Goal: Task Accomplishment & Management: Use online tool/utility

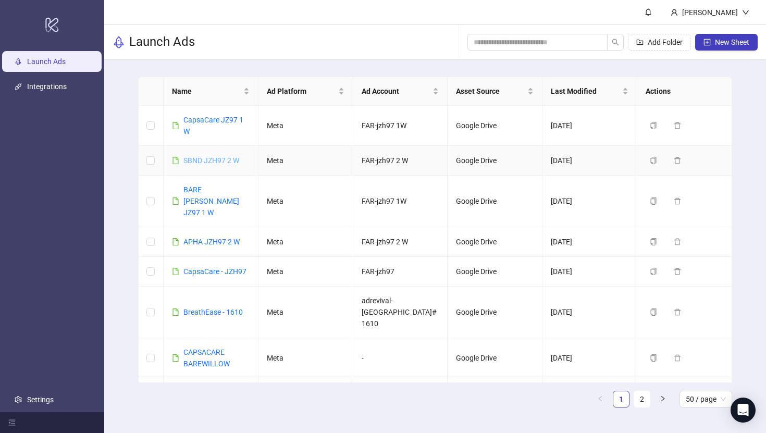
click at [235, 158] on link "SBND JZH97 2 W" at bounding box center [211, 160] width 56 height 8
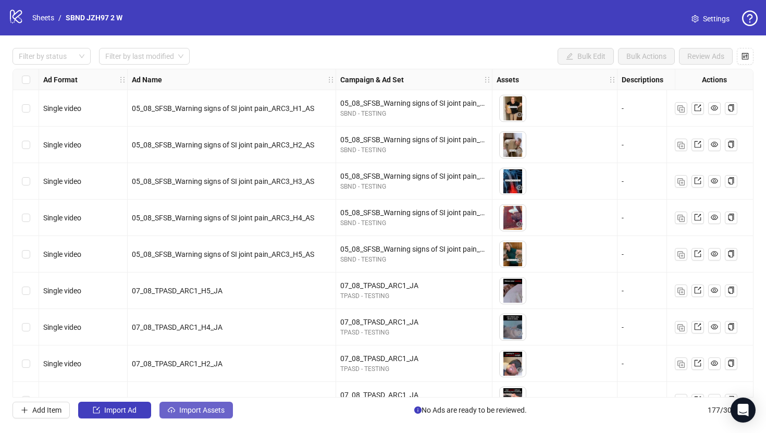
click at [205, 409] on span "Import Assets" at bounding box center [201, 410] width 45 height 8
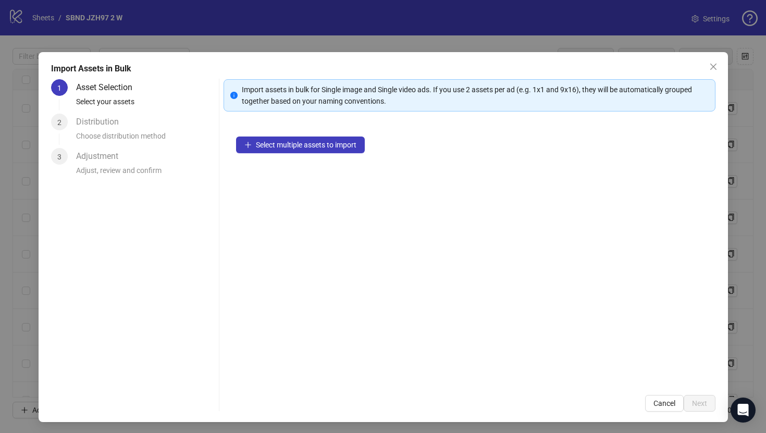
click at [323, 154] on div "Select multiple assets to import" at bounding box center [470, 253] width 492 height 259
click at [323, 147] on span "Select multiple assets to import" at bounding box center [306, 145] width 101 height 8
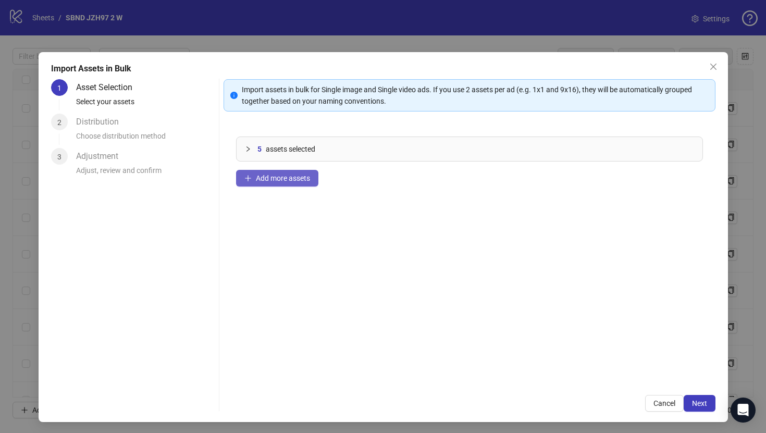
click at [298, 179] on span "Add more assets" at bounding box center [283, 178] width 54 height 8
click at [283, 177] on span "Add more assets" at bounding box center [283, 178] width 54 height 8
click at [283, 164] on div "18 assets selected Add more assets" at bounding box center [470, 253] width 492 height 259
click at [283, 174] on span "Add more assets" at bounding box center [283, 178] width 54 height 8
click at [292, 182] on span "Add more assets" at bounding box center [283, 178] width 54 height 8
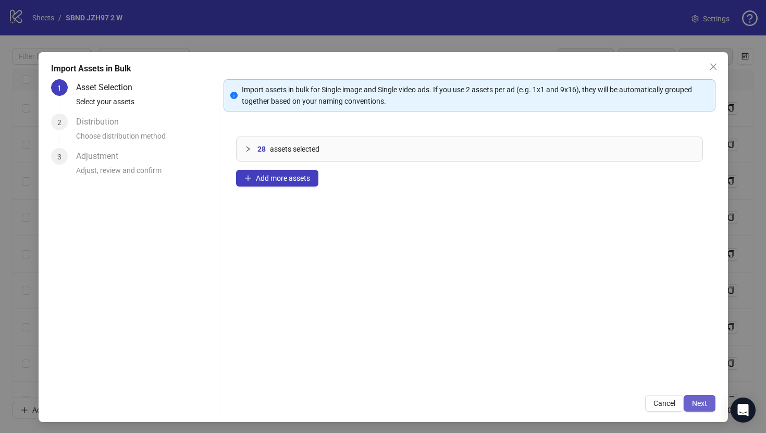
click at [701, 400] on span "Next" at bounding box center [699, 403] width 15 height 8
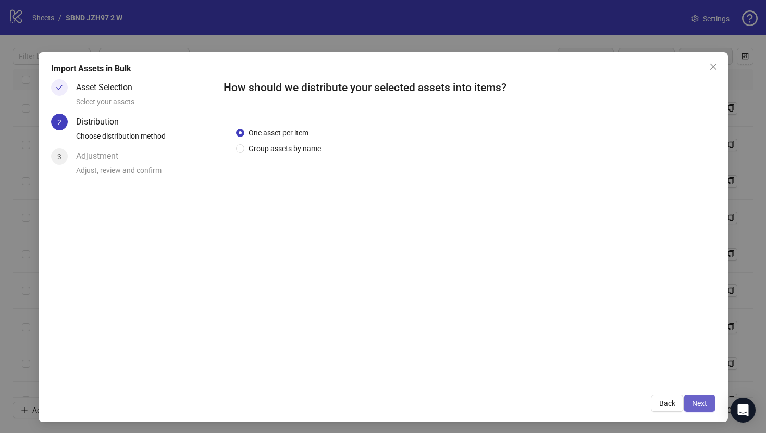
click at [708, 405] on button "Next" at bounding box center [700, 403] width 32 height 17
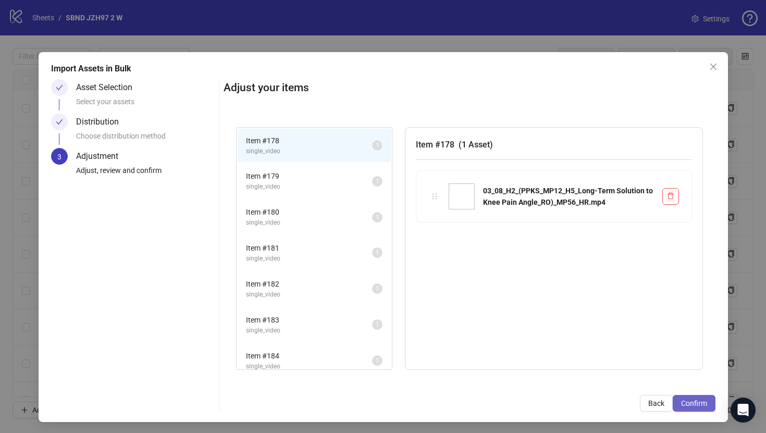
click at [692, 405] on span "Confirm" at bounding box center [694, 403] width 26 height 8
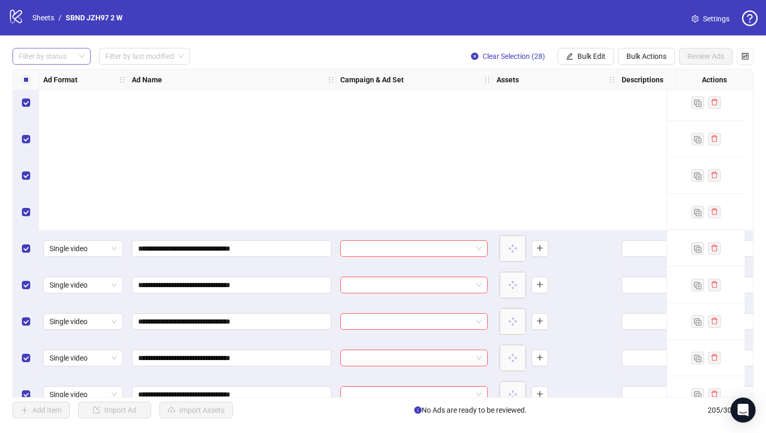
scroll to position [7178, 0]
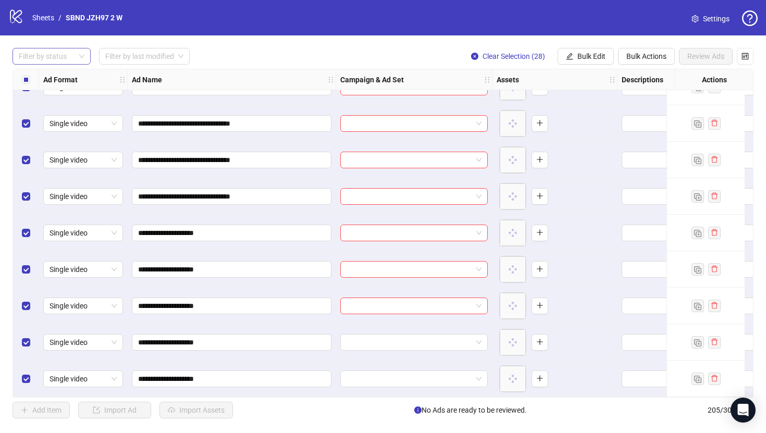
click at [63, 59] on div at bounding box center [46, 56] width 63 height 15
click at [61, 81] on div "Draft" at bounding box center [52, 77] width 62 height 11
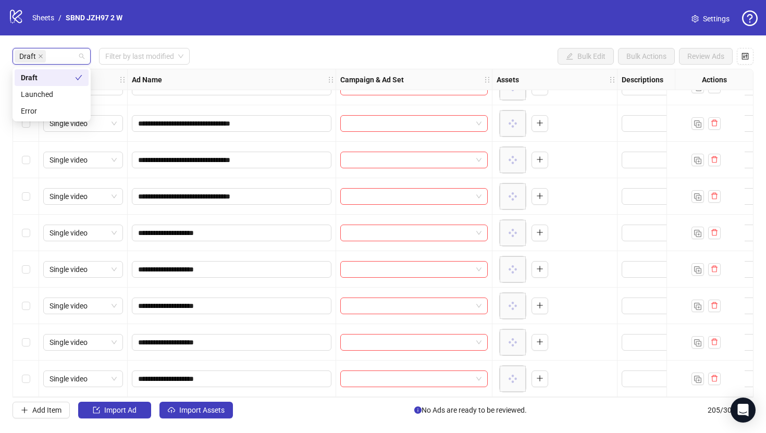
click at [281, 58] on div "Draft Filter by last modified Bulk Edit Bulk Actions Review Ads" at bounding box center [383, 56] width 741 height 17
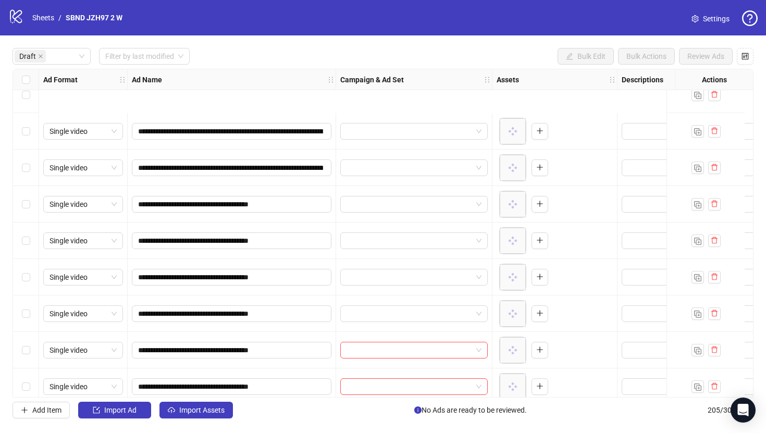
scroll to position [0, 0]
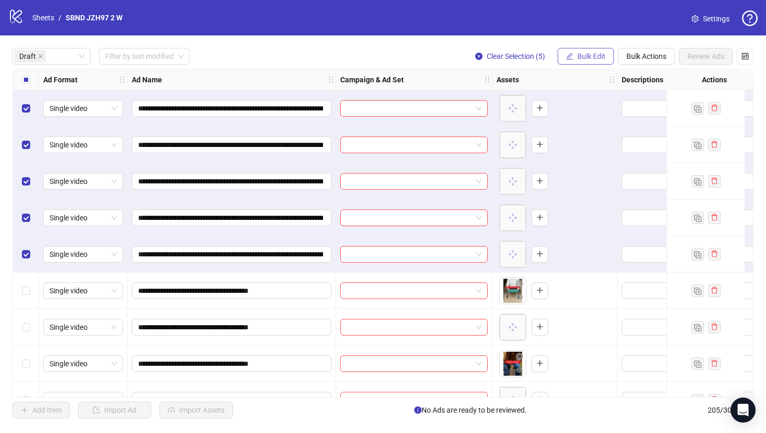
click at [596, 59] on span "Bulk Edit" at bounding box center [592, 56] width 28 height 8
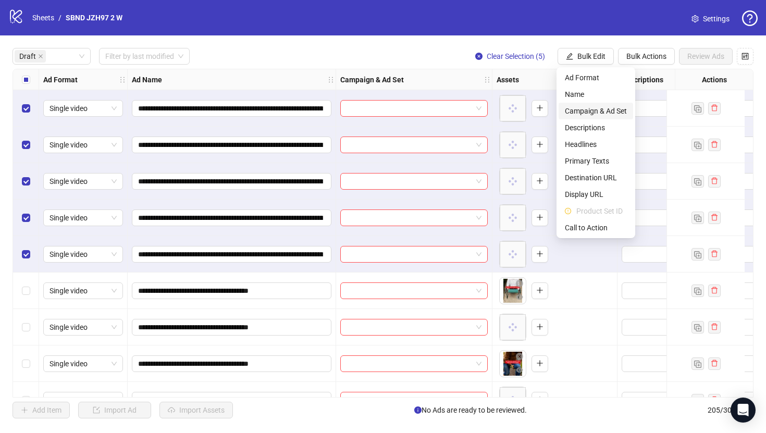
click at [591, 111] on span "Campaign & Ad Set" at bounding box center [596, 110] width 62 height 11
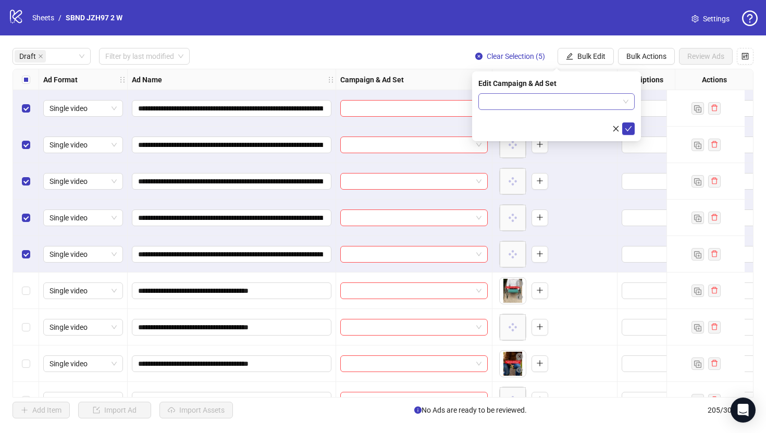
click at [581, 98] on input "search" at bounding box center [552, 102] width 134 height 16
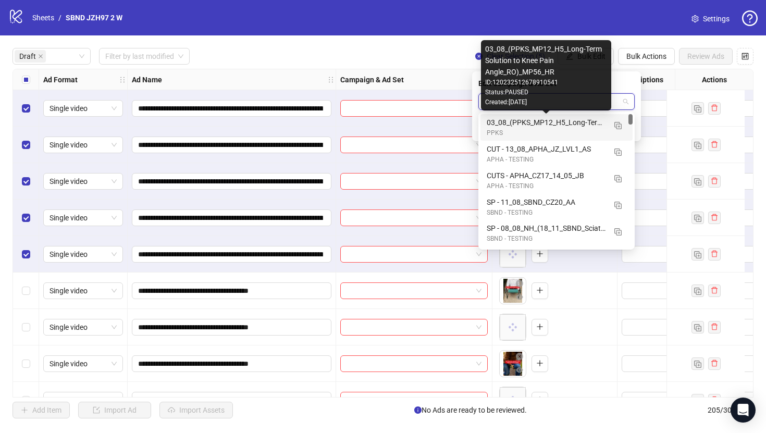
click at [583, 128] on div "PPKS" at bounding box center [546, 133] width 119 height 10
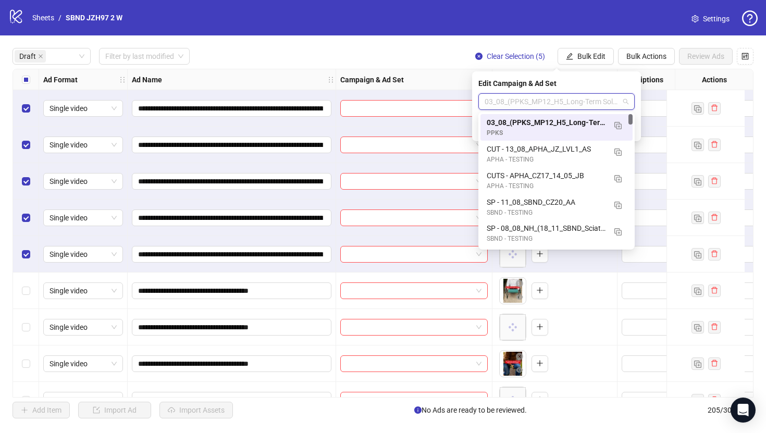
click at [572, 107] on span "03_08_(PPKS_MP12_H5_Long-Term Solution to Knee Pain Angle_RO)_MP56_HR" at bounding box center [557, 102] width 144 height 16
paste input "**********"
type input "**********"
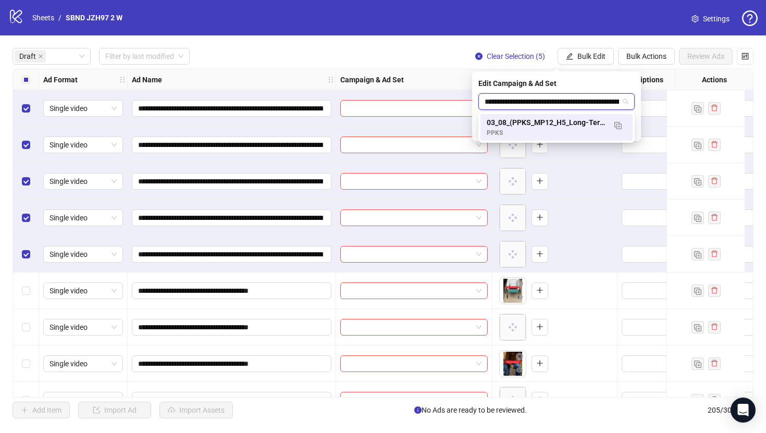
scroll to position [0, 125]
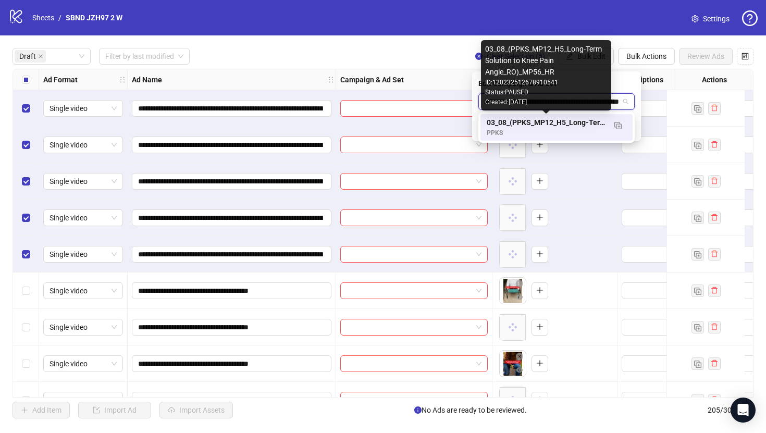
click at [573, 121] on div "03_08_(PPKS_MP12_H5_Long-Term Solution to Knee Pain Angle_RO)_MP56_HR" at bounding box center [546, 122] width 119 height 11
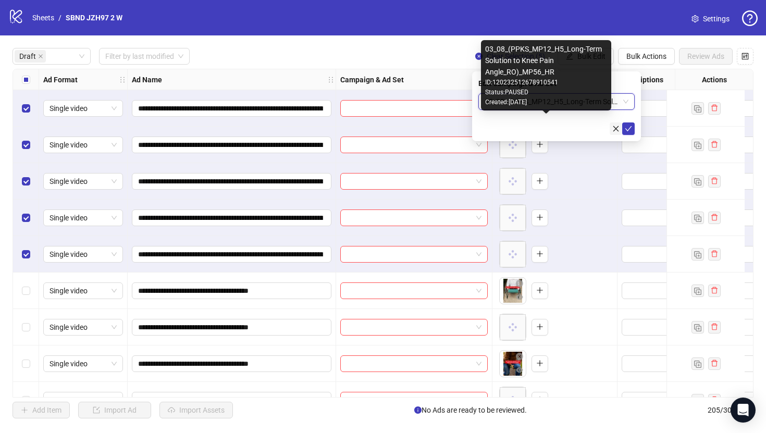
scroll to position [0, 0]
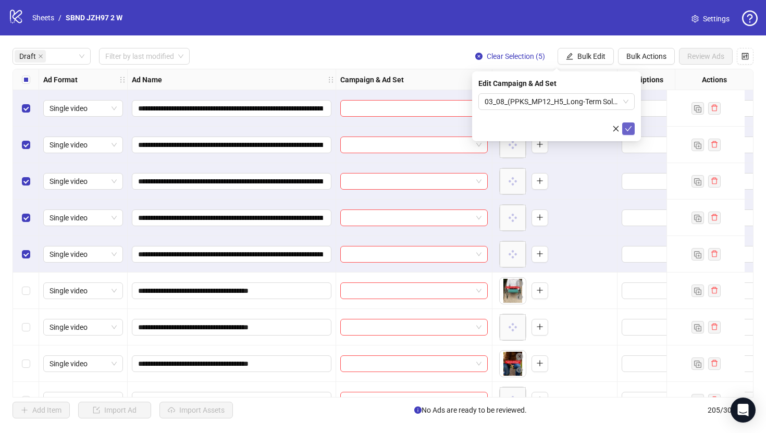
click at [628, 125] on icon "check" at bounding box center [628, 128] width 7 height 7
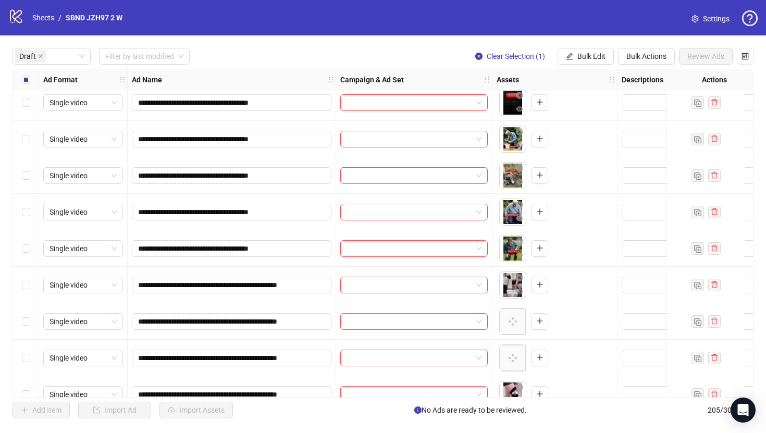
scroll to position [299, 0]
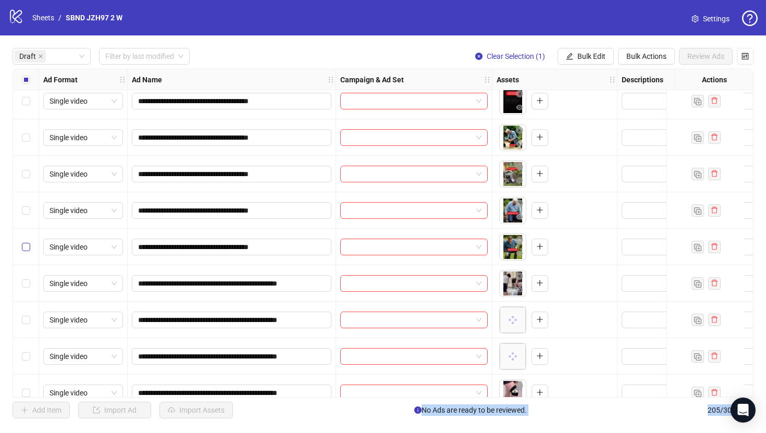
click at [26, 251] on label "Select row 13" at bounding box center [26, 246] width 8 height 11
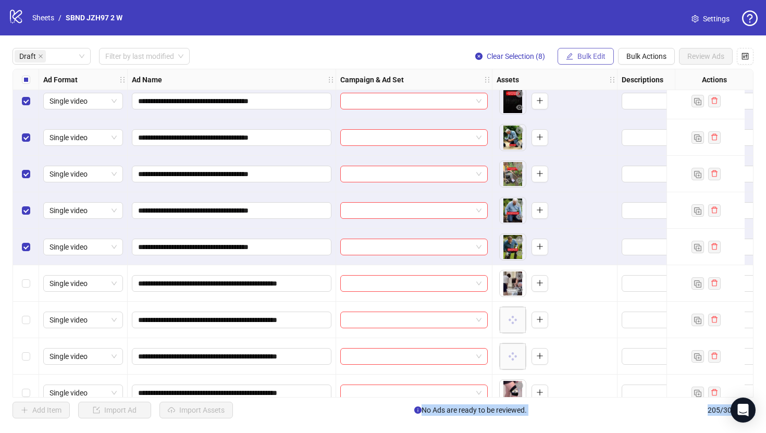
click at [592, 55] on span "Bulk Edit" at bounding box center [592, 56] width 28 height 8
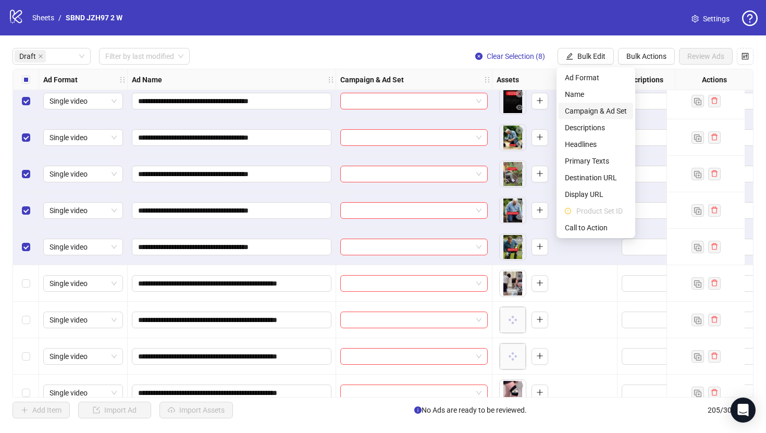
click at [594, 117] on li "Campaign & Ad Set" at bounding box center [596, 111] width 75 height 17
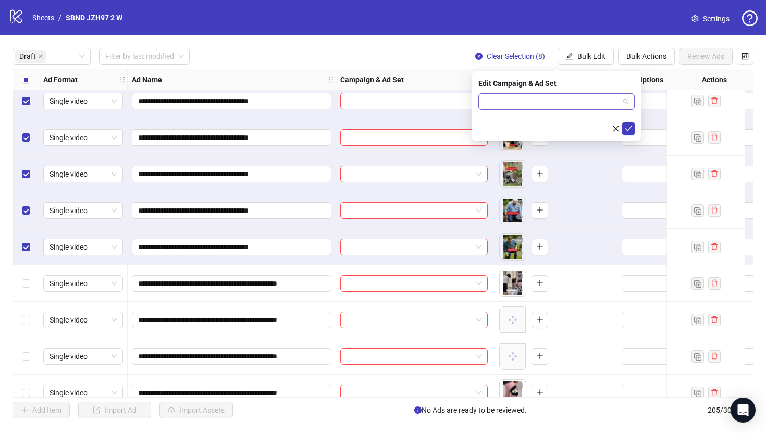
click at [562, 101] on input "search" at bounding box center [552, 102] width 134 height 16
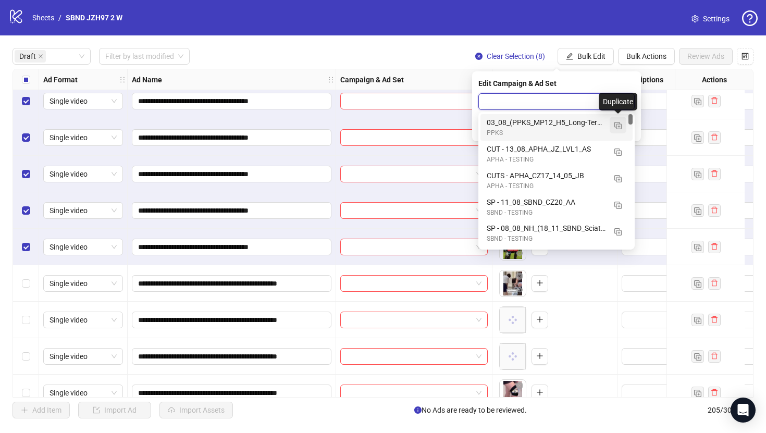
click at [620, 126] on img "button" at bounding box center [618, 125] width 7 height 7
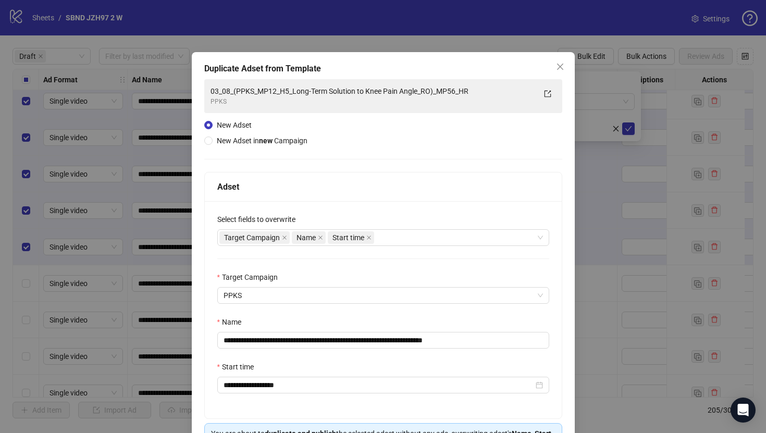
scroll to position [69, 0]
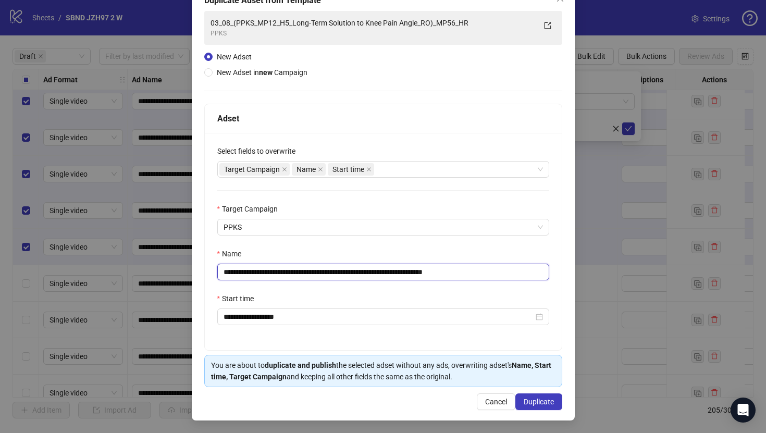
click at [456, 275] on input "**********" at bounding box center [383, 272] width 332 height 17
paste input "text"
type input "**********"
click at [533, 396] on button "Duplicate" at bounding box center [539, 402] width 47 height 17
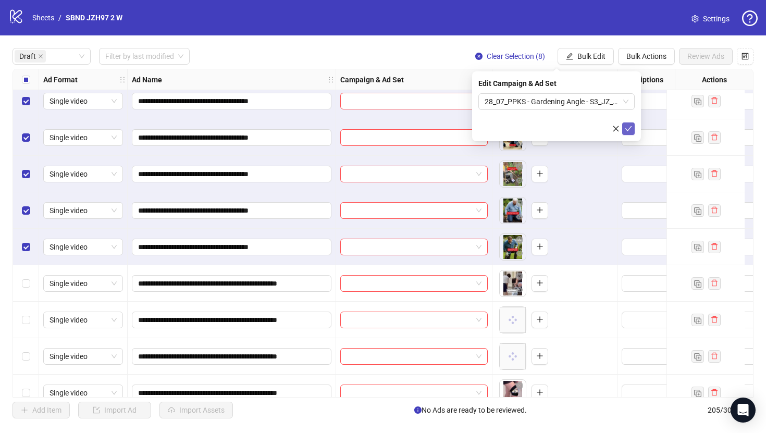
click at [629, 125] on icon "check" at bounding box center [628, 128] width 7 height 7
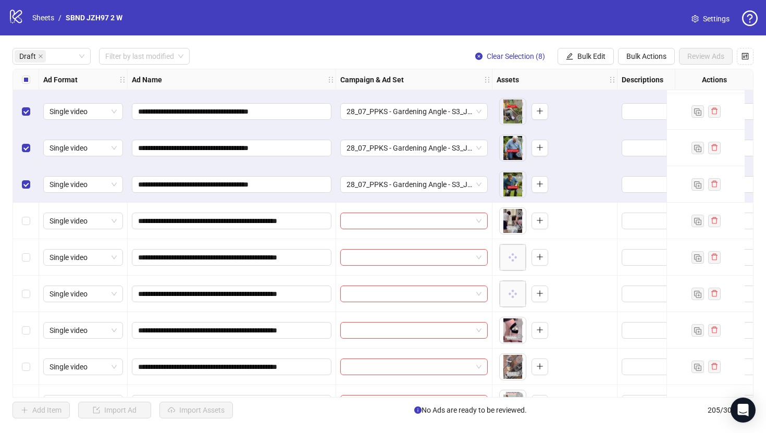
scroll to position [366, 0]
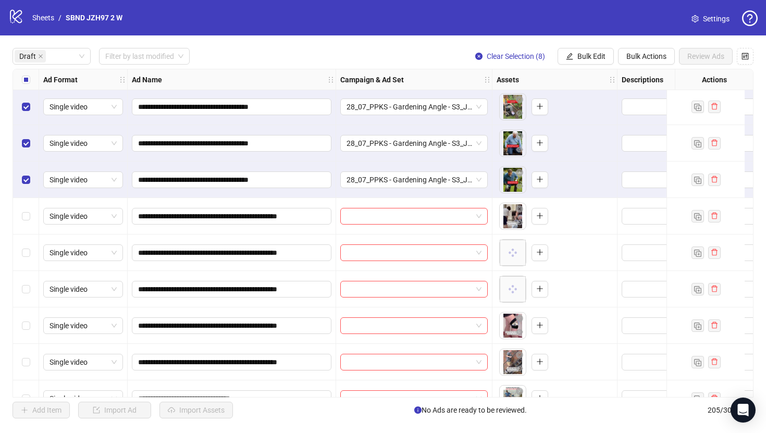
click at [26, 83] on label "Select all rows" at bounding box center [26, 79] width 8 height 11
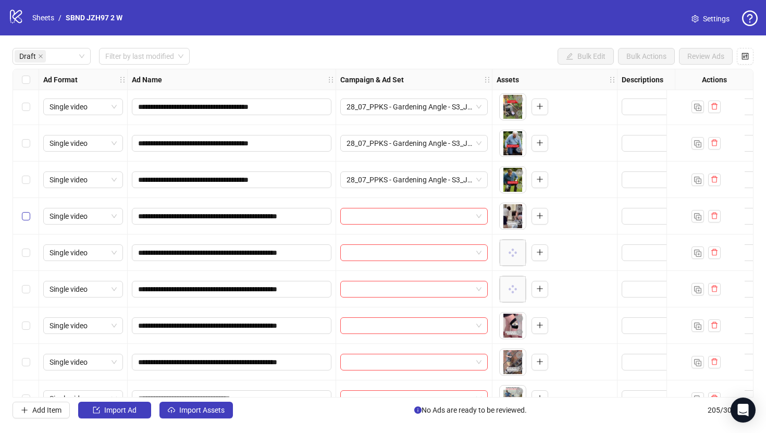
click at [28, 222] on label "Select row 14" at bounding box center [26, 216] width 8 height 11
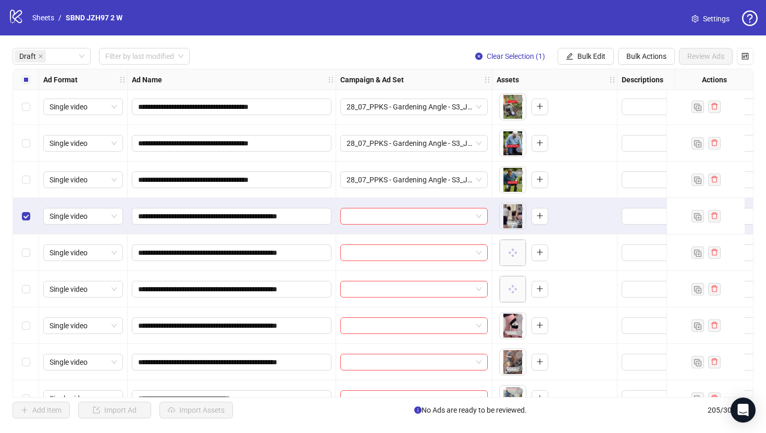
scroll to position [427, 0]
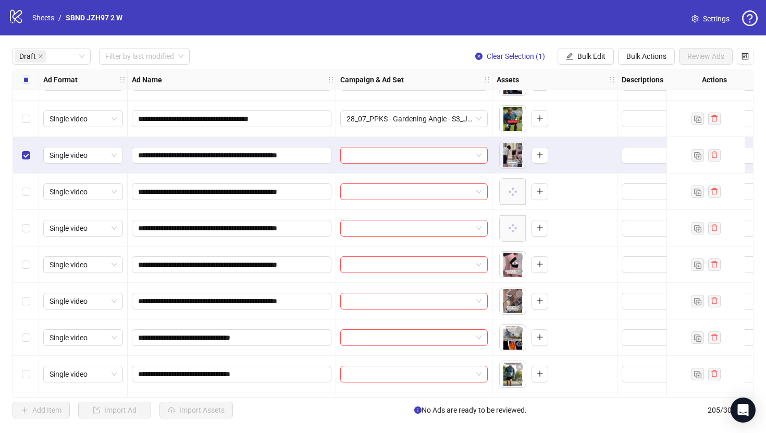
click at [25, 312] on div "Select row 18" at bounding box center [26, 301] width 26 height 36
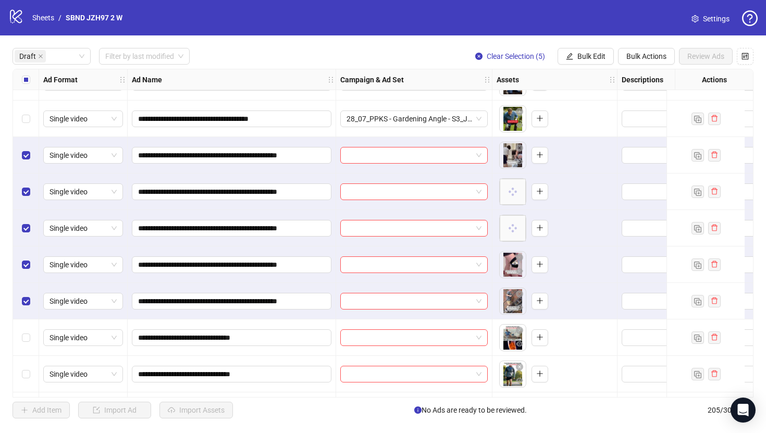
click at [591, 45] on div "**********" at bounding box center [383, 233] width 766 height 396
click at [594, 57] on span "Bulk Edit" at bounding box center [592, 56] width 28 height 8
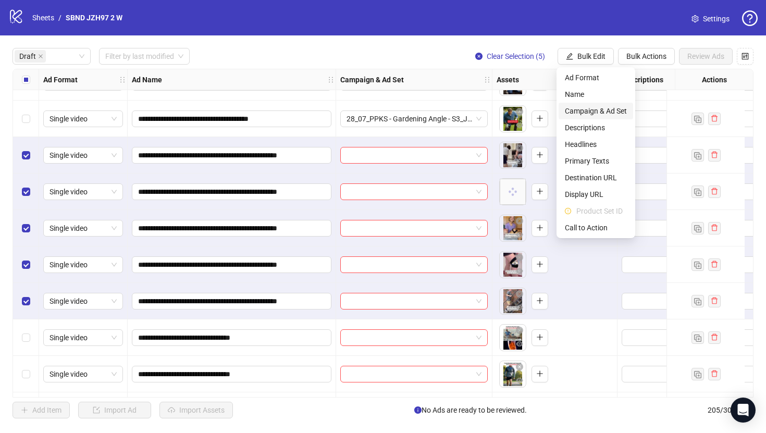
click at [608, 116] on span "Campaign & Ad Set" at bounding box center [596, 110] width 62 height 11
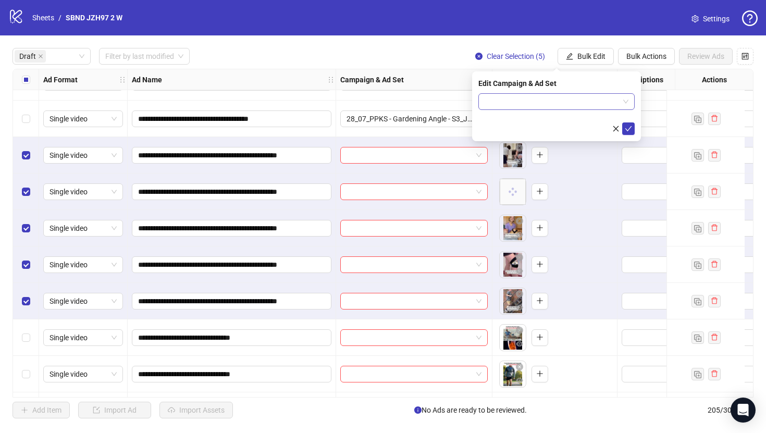
click at [545, 105] on input "search" at bounding box center [552, 102] width 134 height 16
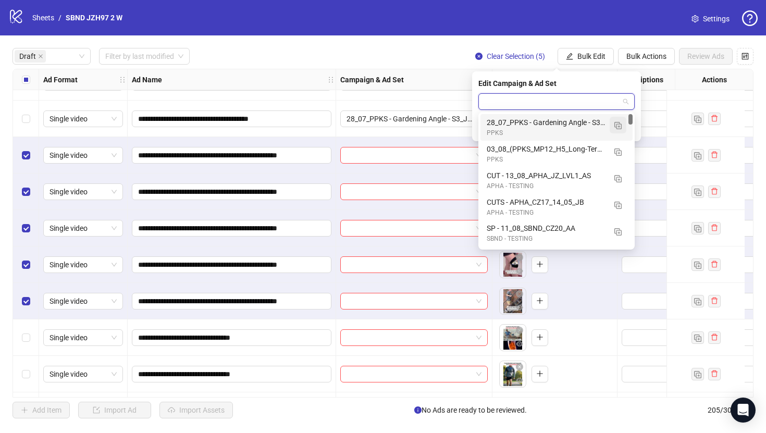
click at [618, 132] on button "button" at bounding box center [618, 125] width 17 height 17
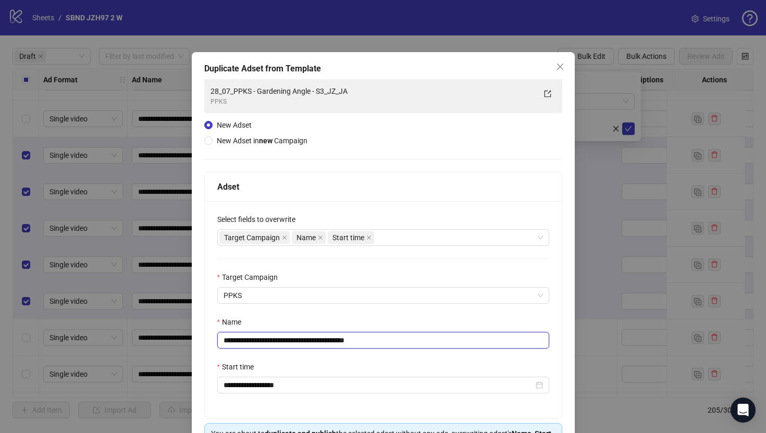
click at [461, 340] on input "**********" at bounding box center [383, 340] width 332 height 17
paste input "****"
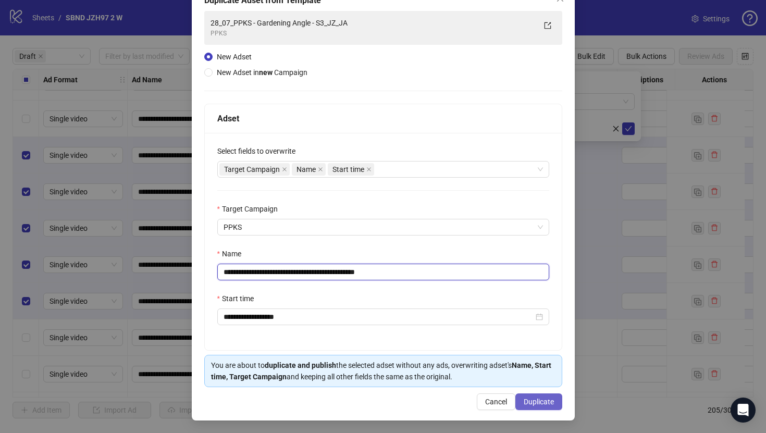
type input "**********"
click at [540, 401] on span "Duplicate" at bounding box center [539, 402] width 30 height 8
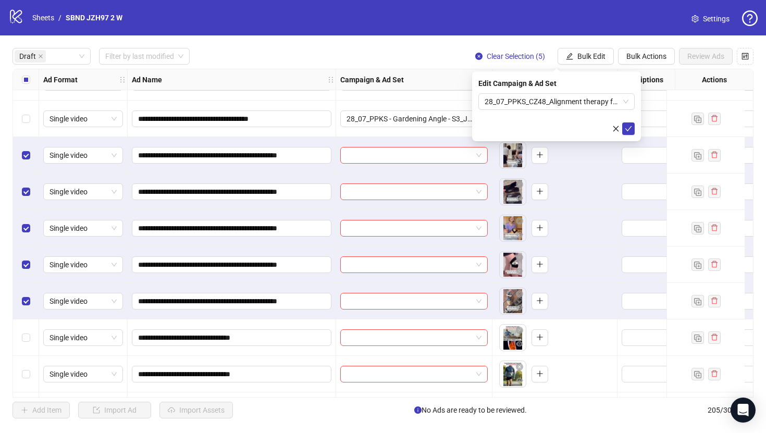
click at [631, 129] on icon "check" at bounding box center [628, 128] width 7 height 7
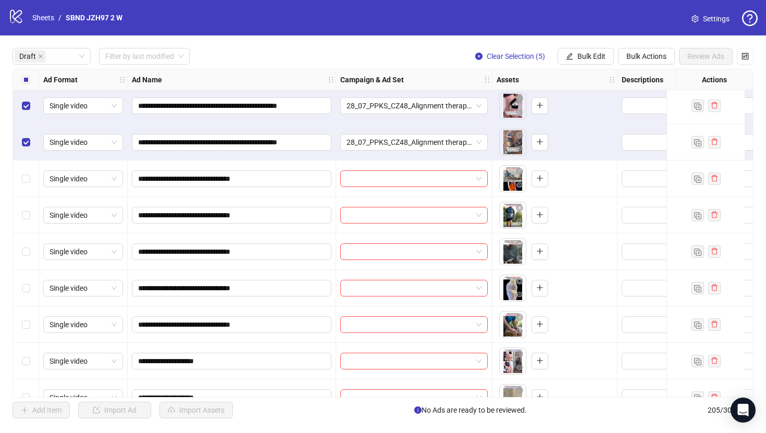
scroll to position [625, 0]
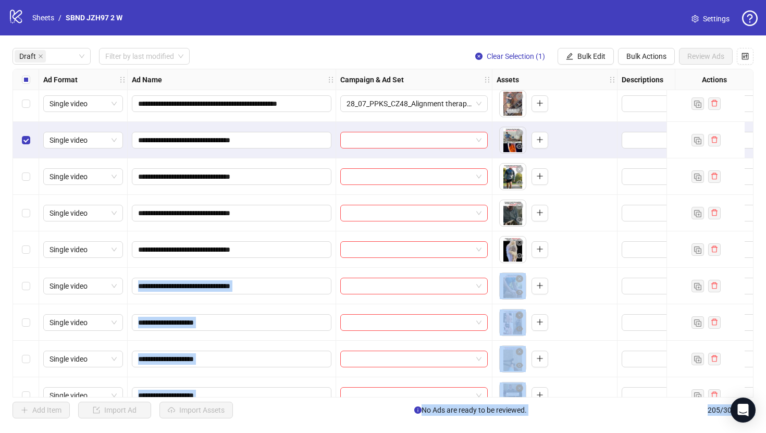
click at [39, 280] on div "Single video" at bounding box center [83, 286] width 89 height 36
click at [34, 282] on div "Select row 23" at bounding box center [26, 286] width 26 height 36
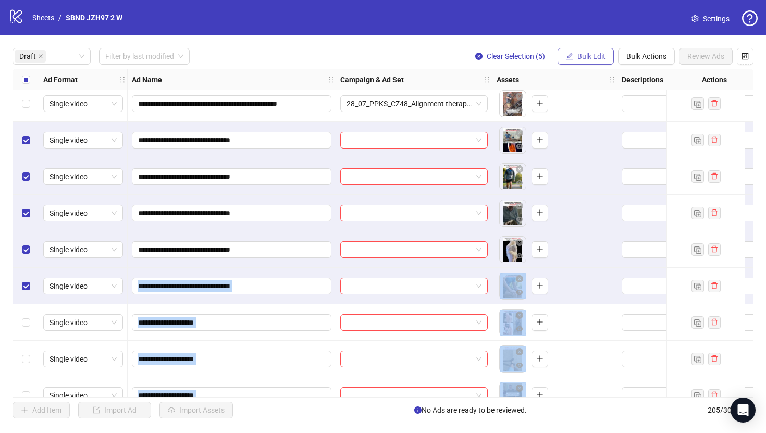
click at [595, 59] on span "Bulk Edit" at bounding box center [592, 56] width 28 height 8
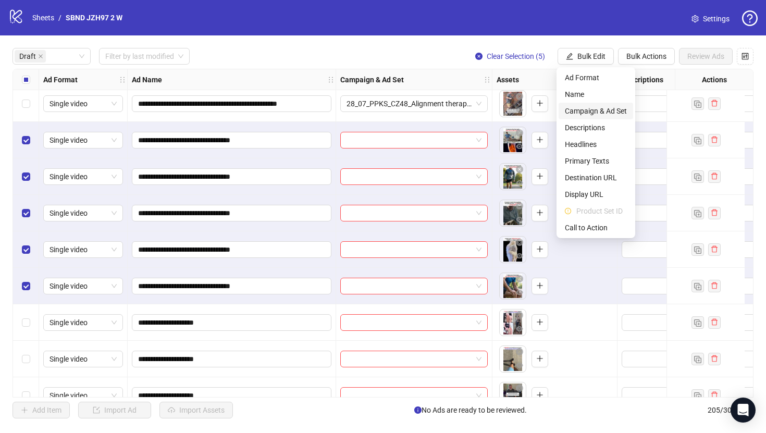
click at [599, 115] on span "Campaign & Ad Set" at bounding box center [596, 110] width 62 height 11
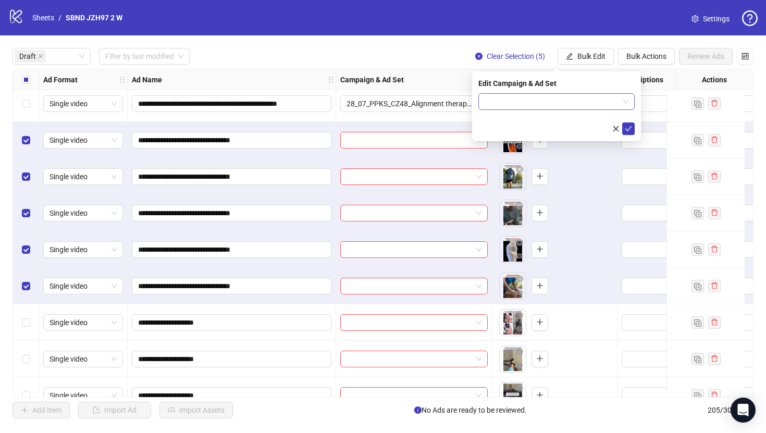
drag, startPoint x: 541, startPoint y: 103, endPoint x: 549, endPoint y: 104, distance: 8.5
click at [541, 103] on input "search" at bounding box center [552, 102] width 134 height 16
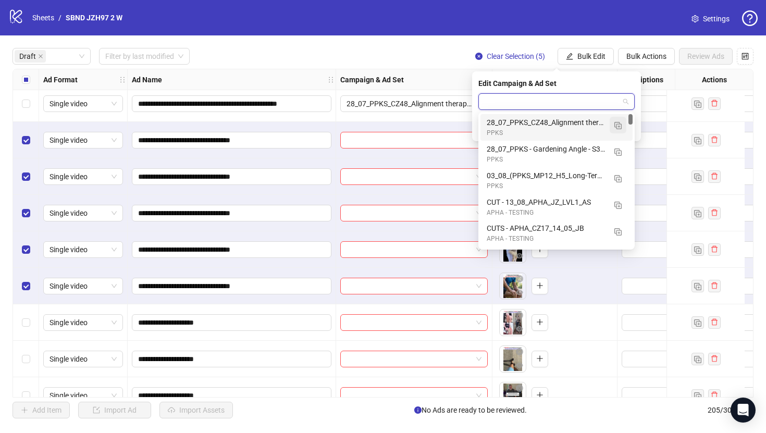
click at [616, 125] on img "button" at bounding box center [618, 125] width 7 height 7
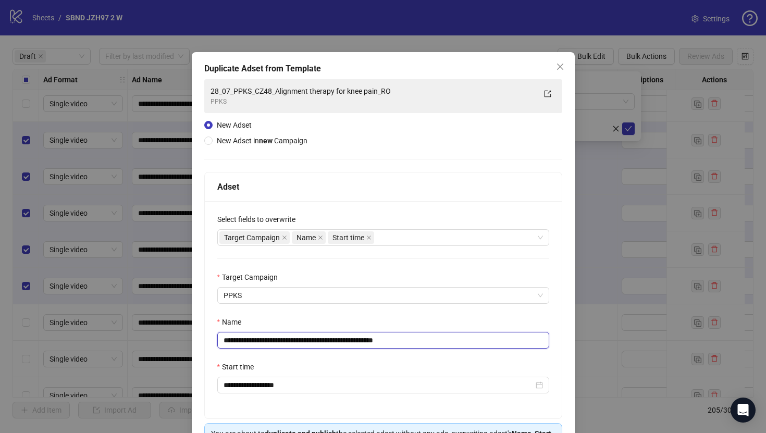
click at [433, 345] on input "**********" at bounding box center [383, 340] width 332 height 17
paste input "text"
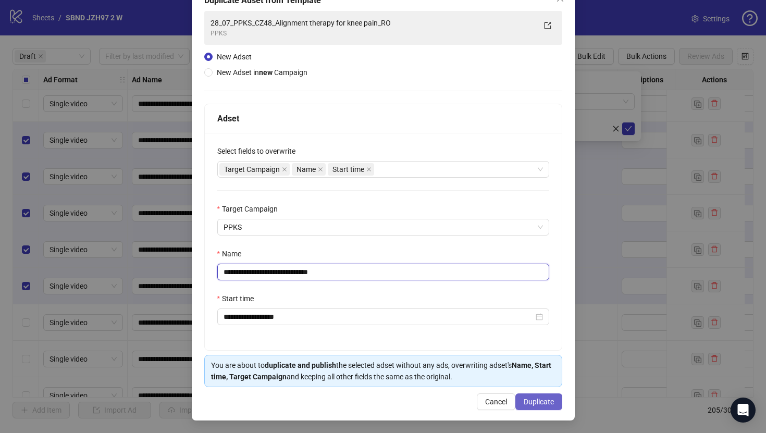
type input "**********"
click at [542, 399] on span "Duplicate" at bounding box center [539, 402] width 30 height 8
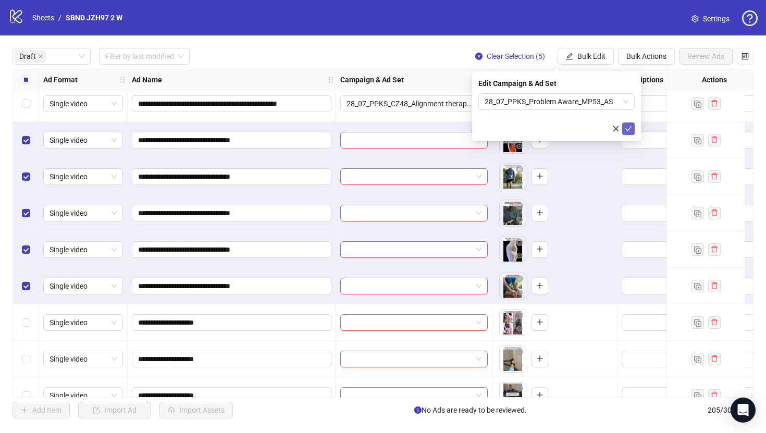
click at [628, 133] on button "submit" at bounding box center [628, 129] width 13 height 13
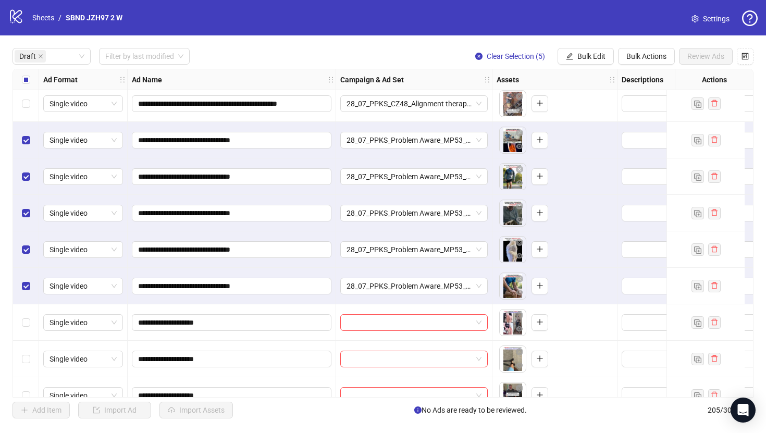
scroll to position [719, 0]
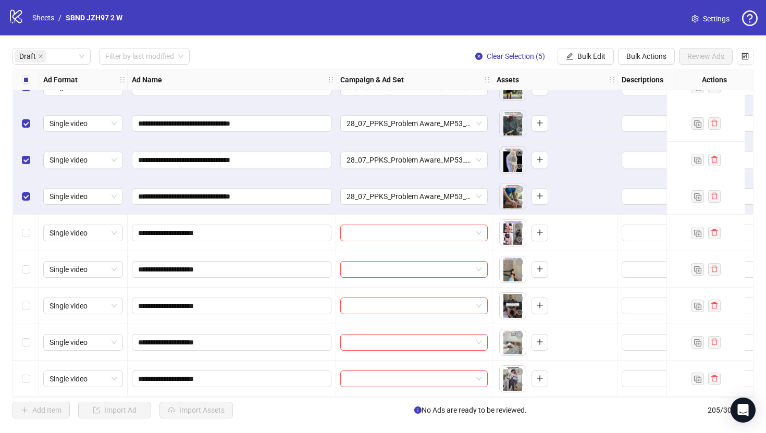
click at [31, 79] on div "Select all rows" at bounding box center [26, 79] width 26 height 21
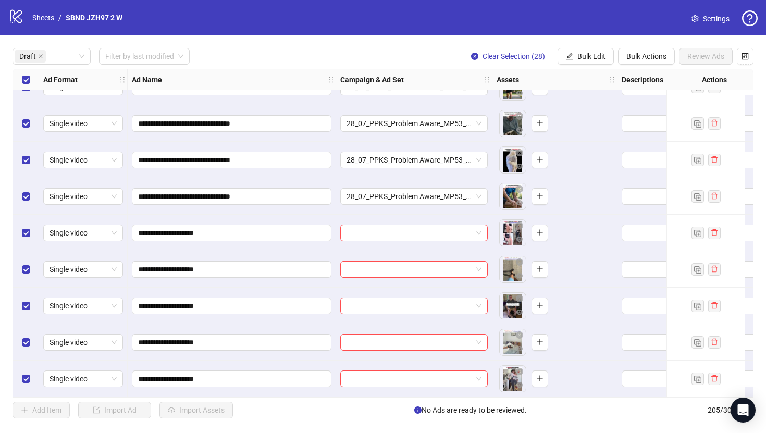
click at [31, 79] on div "Select all rows" at bounding box center [26, 79] width 26 height 21
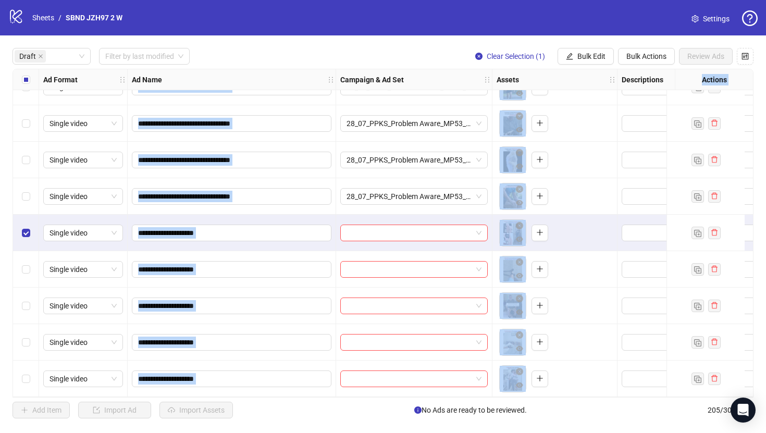
click at [25, 365] on div "Select row 28" at bounding box center [26, 379] width 26 height 36
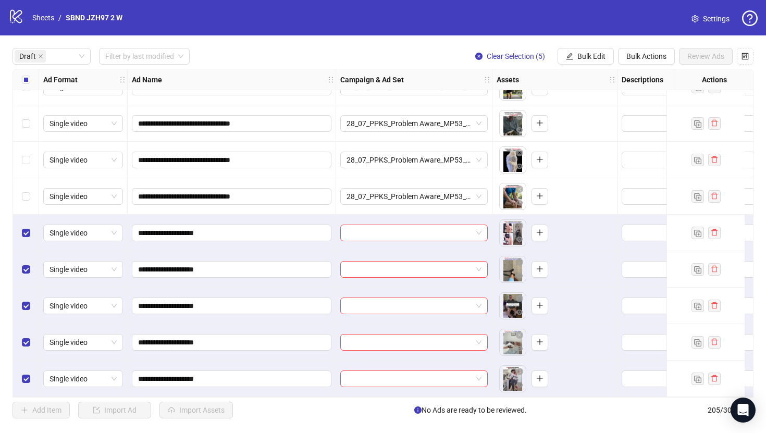
click at [592, 45] on div "**********" at bounding box center [383, 233] width 766 height 396
click at [590, 54] on span "Bulk Edit" at bounding box center [592, 56] width 28 height 8
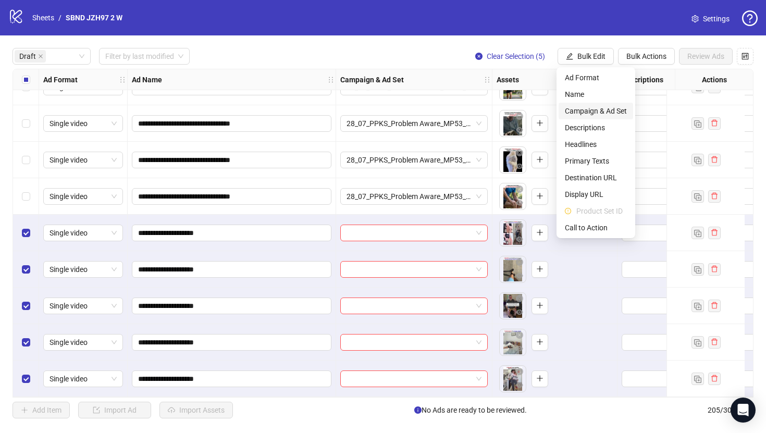
click at [593, 111] on span "Campaign & Ad Set" at bounding box center [596, 110] width 62 height 11
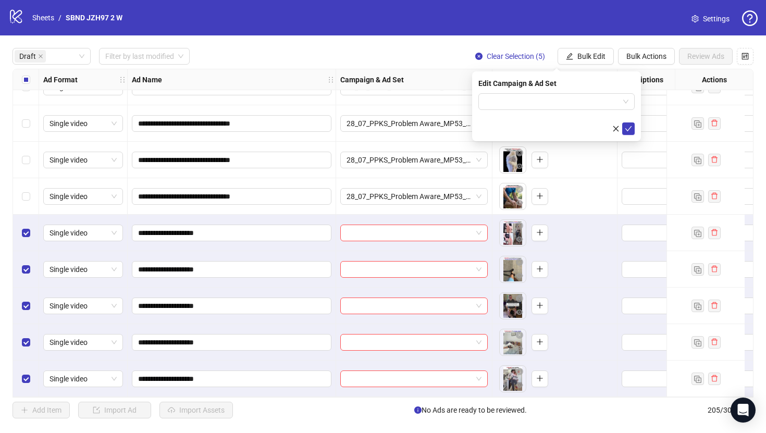
click at [563, 113] on form at bounding box center [557, 114] width 156 height 42
click at [563, 105] on input "search" at bounding box center [552, 102] width 134 height 16
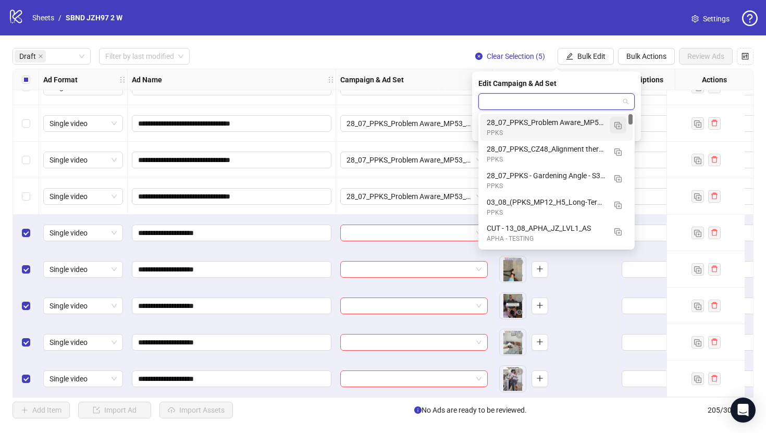
click at [615, 128] on img "button" at bounding box center [618, 125] width 7 height 7
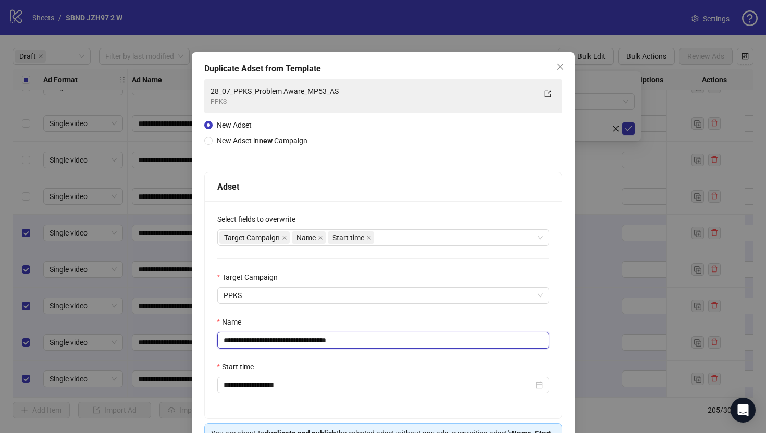
click at [451, 340] on input "**********" at bounding box center [383, 340] width 332 height 17
paste input "text"
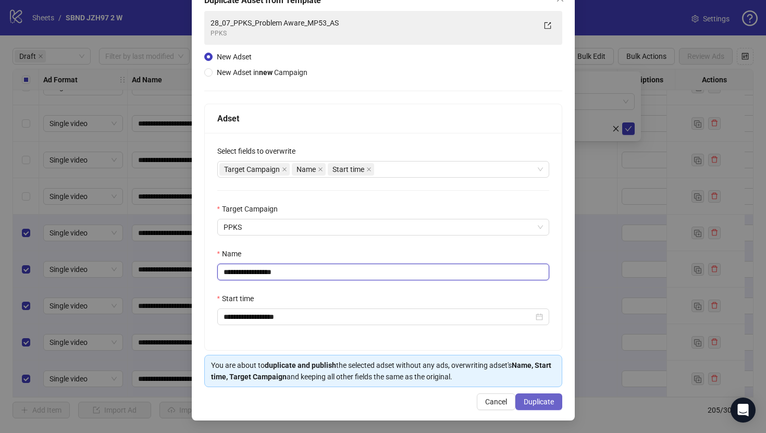
type input "**********"
click at [537, 405] on span "Duplicate" at bounding box center [539, 402] width 30 height 8
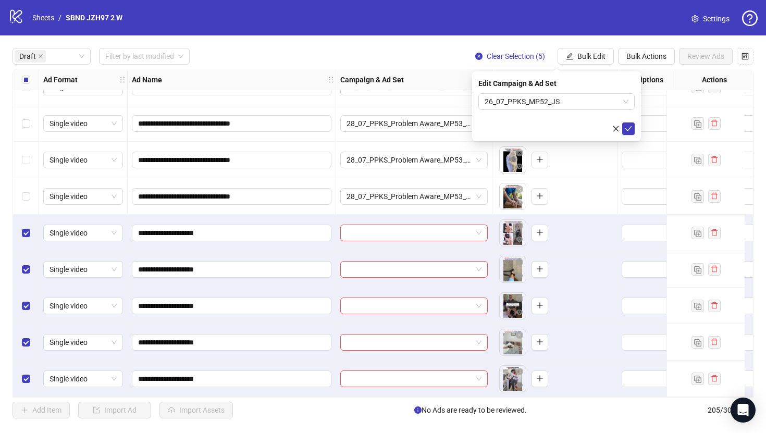
click at [630, 137] on div "Edit Campaign & Ad Set 26_07_PPKS_MP52_JS" at bounding box center [556, 106] width 169 height 70
click at [630, 133] on button "submit" at bounding box center [628, 129] width 13 height 13
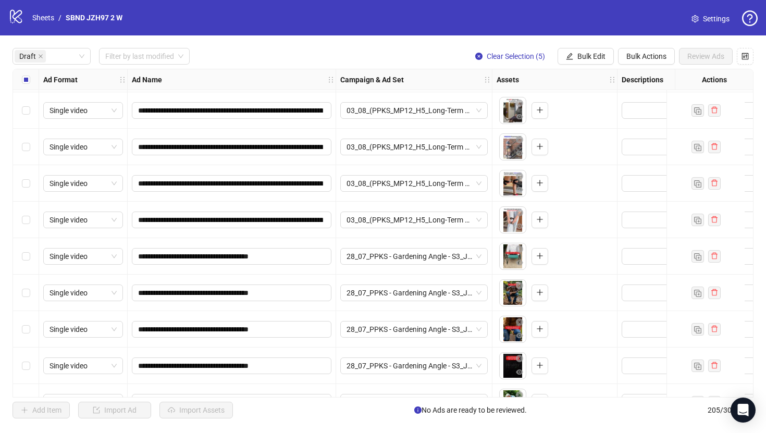
scroll to position [0, 0]
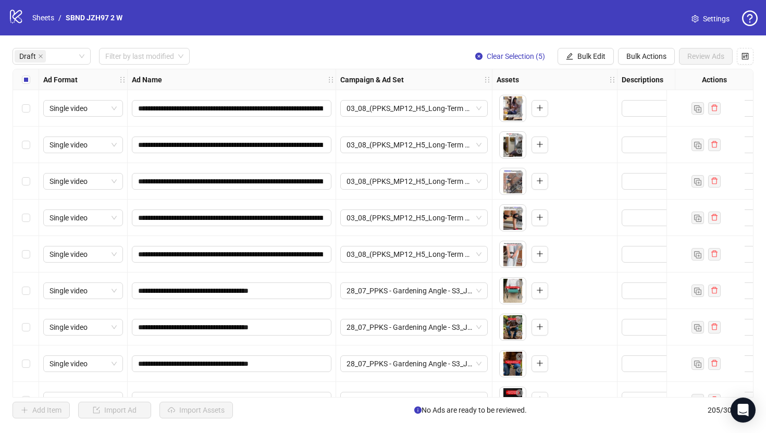
click at [29, 85] on div "Select all rows" at bounding box center [26, 79] width 26 height 21
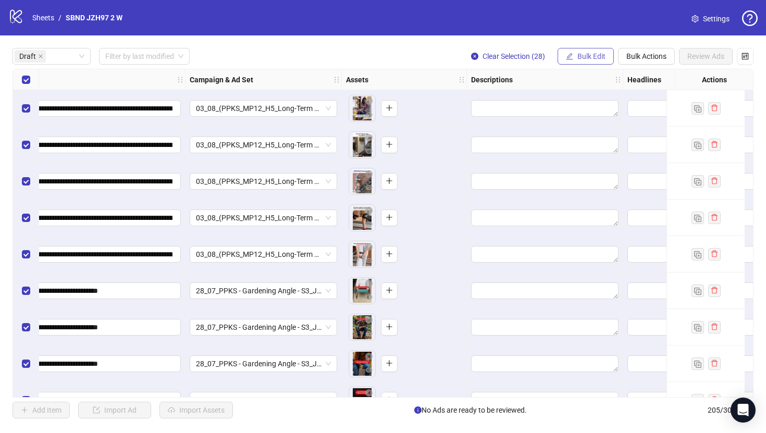
scroll to position [0, 218]
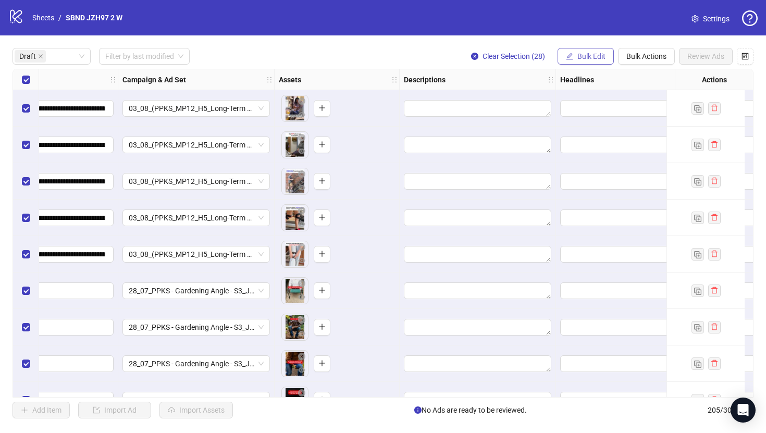
click at [600, 53] on span "Bulk Edit" at bounding box center [592, 56] width 28 height 8
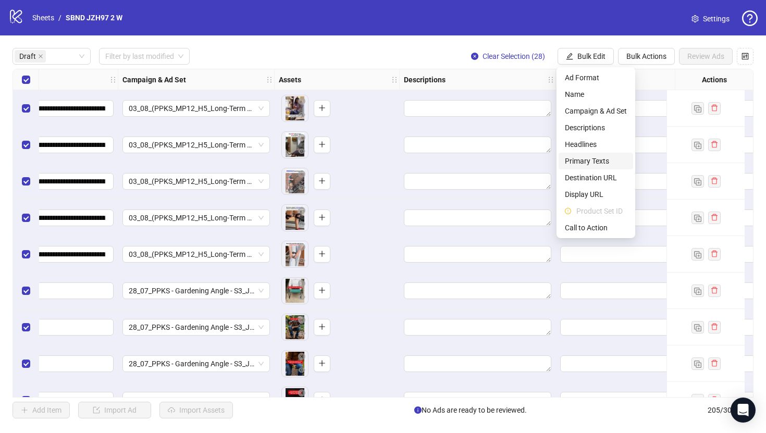
click at [593, 165] on span "Primary Texts" at bounding box center [596, 160] width 62 height 11
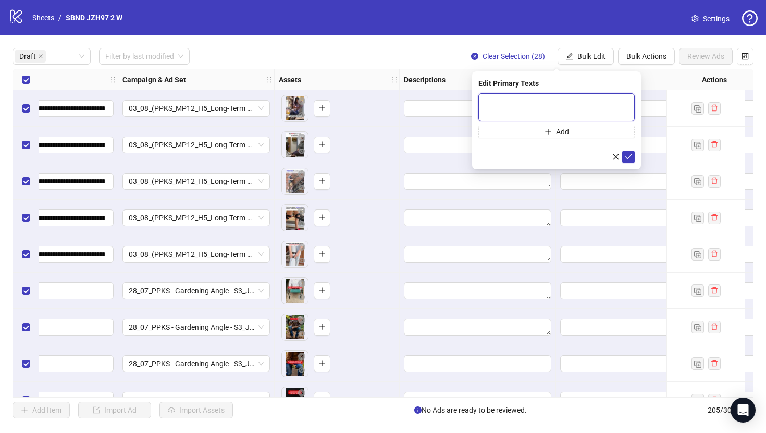
click at [573, 94] on textarea at bounding box center [557, 107] width 156 height 28
paste textarea "**********"
type textarea "**********"
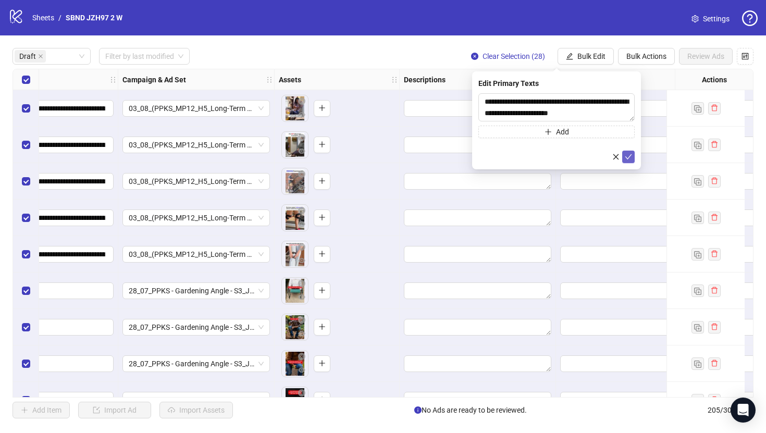
click at [630, 154] on icon "check" at bounding box center [628, 156] width 7 height 7
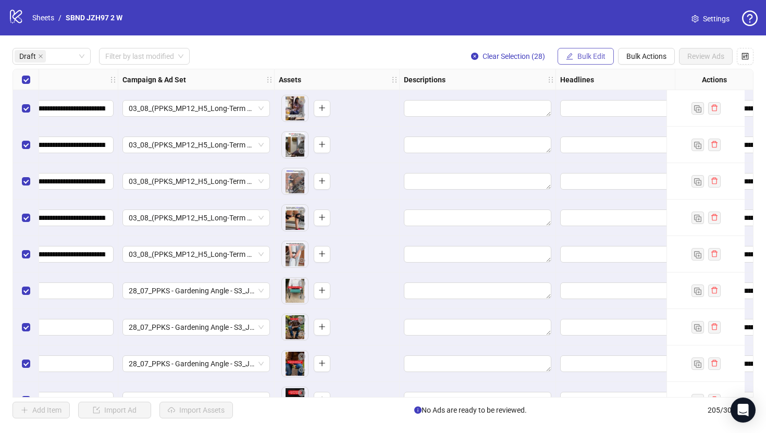
click at [604, 58] on span "Bulk Edit" at bounding box center [592, 56] width 28 height 8
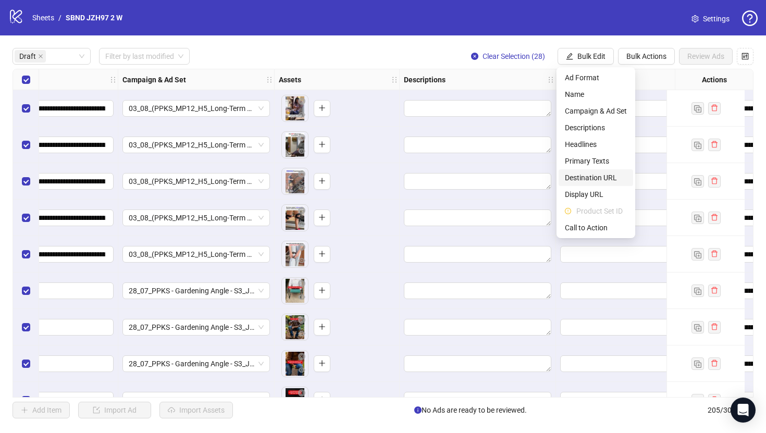
click at [598, 174] on span "Destination URL" at bounding box center [596, 177] width 62 height 11
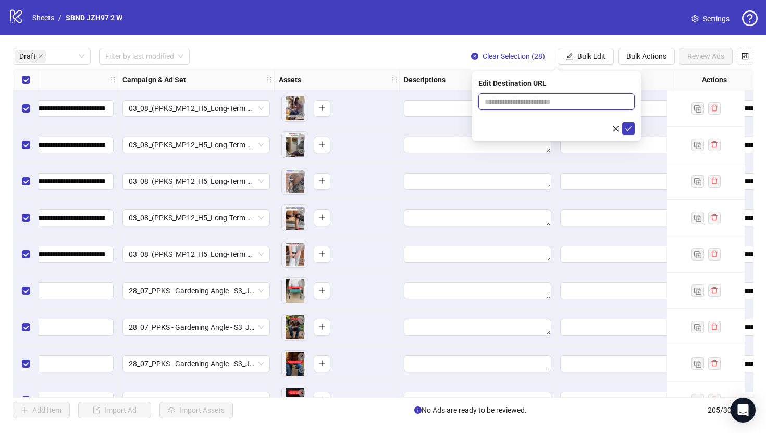
click at [582, 105] on input "text" at bounding box center [553, 101] width 136 height 11
click at [571, 99] on input "**********" at bounding box center [553, 101] width 136 height 11
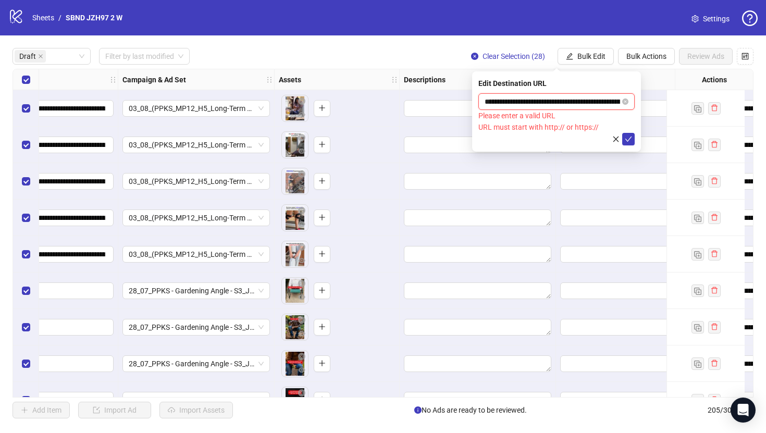
click at [533, 102] on input "**********" at bounding box center [553, 101] width 136 height 11
paste input "**********"
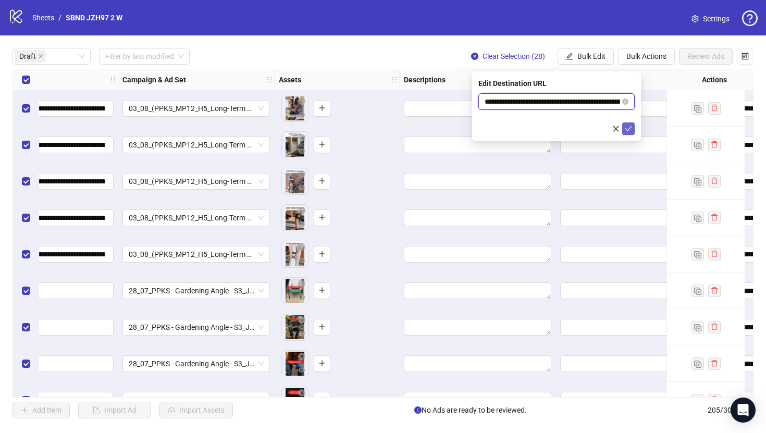
type input "**********"
click at [631, 129] on icon "check" at bounding box center [628, 128] width 7 height 7
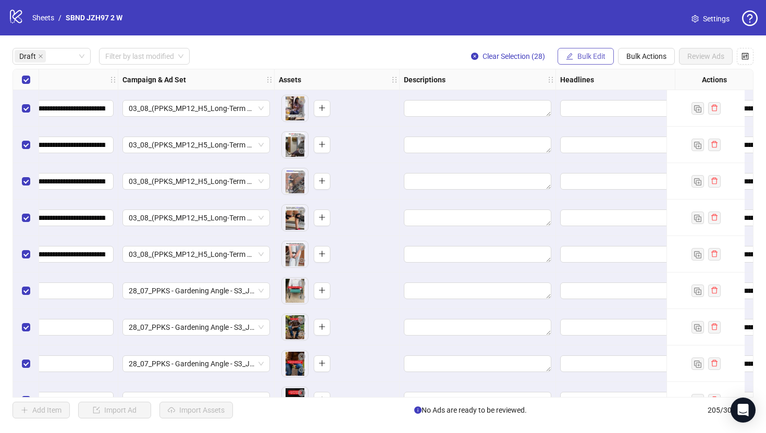
click at [593, 57] on span "Bulk Edit" at bounding box center [592, 56] width 28 height 8
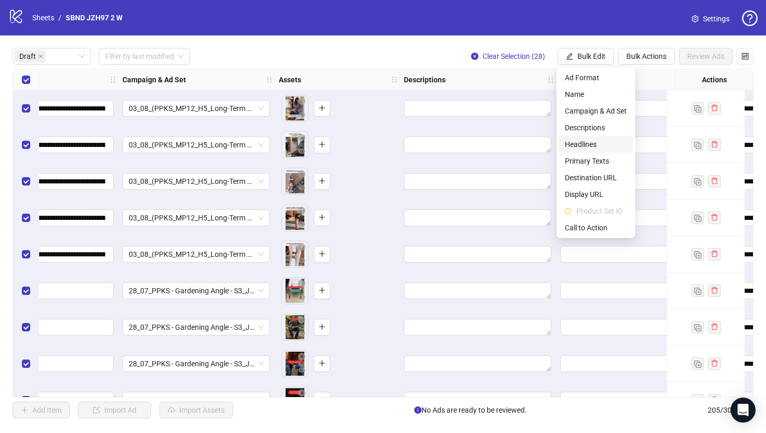
click at [586, 143] on span "Headlines" at bounding box center [596, 144] width 62 height 11
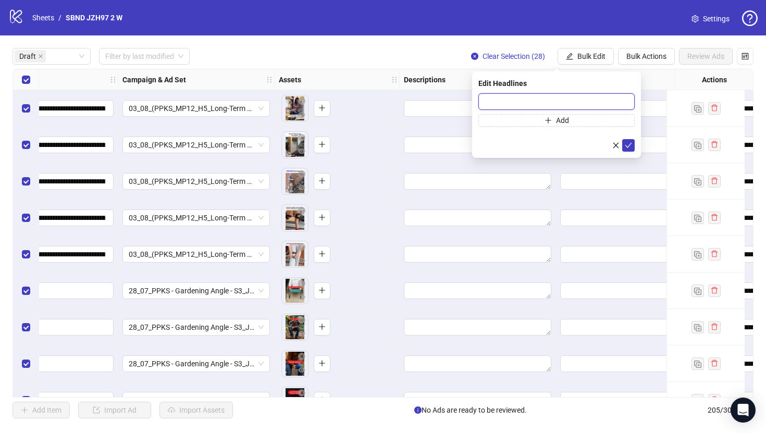
click at [559, 105] on input "text" at bounding box center [557, 101] width 156 height 17
type input "**********"
click at [630, 148] on icon "check" at bounding box center [628, 145] width 7 height 7
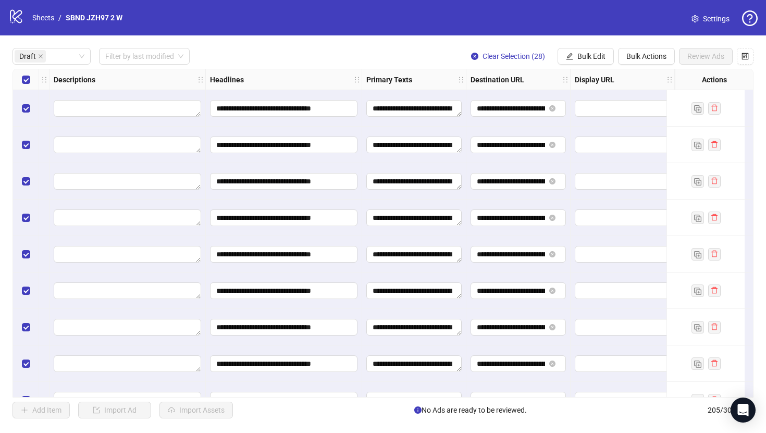
scroll to position [0, 610]
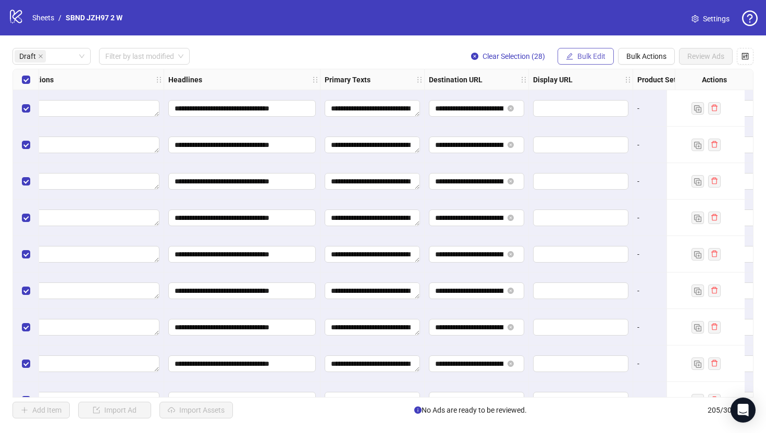
click at [598, 56] on span "Bulk Edit" at bounding box center [592, 56] width 28 height 8
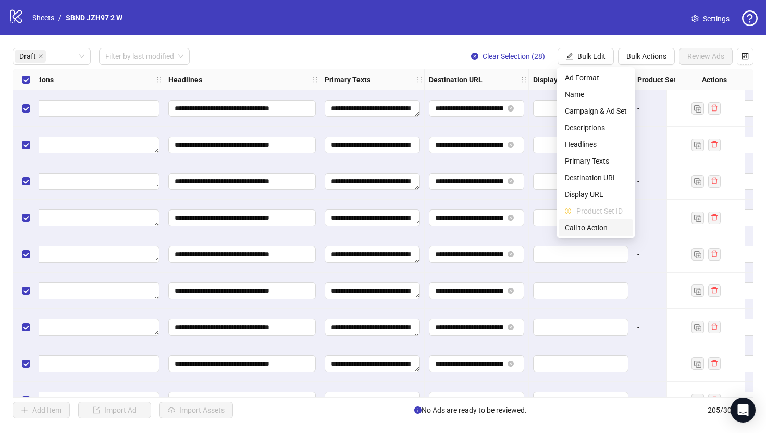
click at [586, 224] on span "Call to Action" at bounding box center [596, 227] width 62 height 11
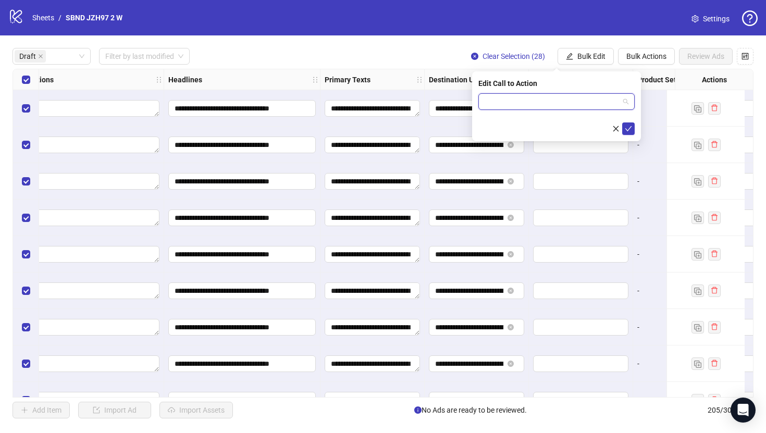
click at [571, 97] on input "search" at bounding box center [552, 102] width 134 height 16
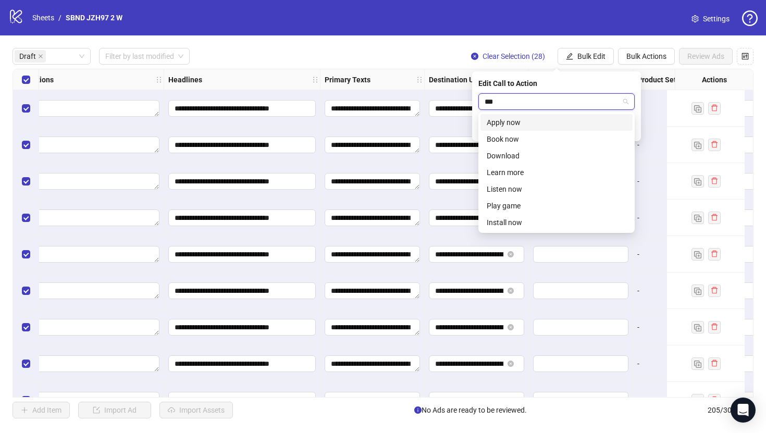
type input "****"
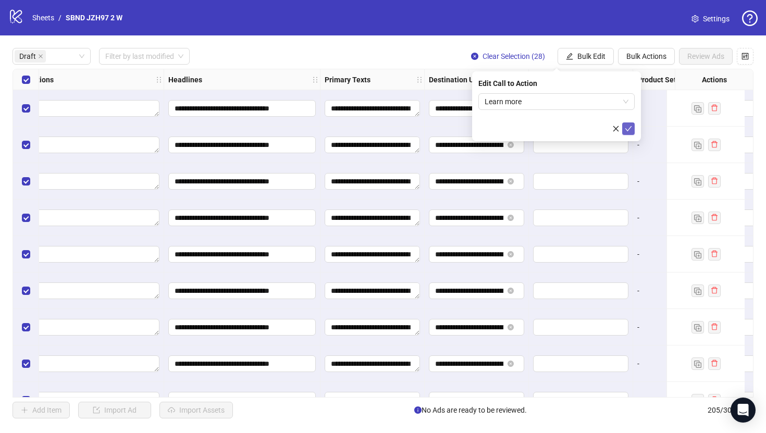
click at [627, 130] on icon "check" at bounding box center [628, 128] width 7 height 7
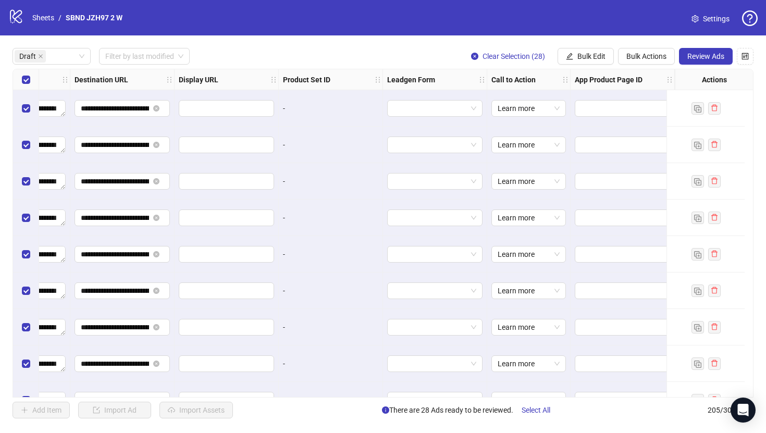
scroll to position [0, 973]
click at [694, 54] on span "Review Ads" at bounding box center [706, 56] width 37 height 8
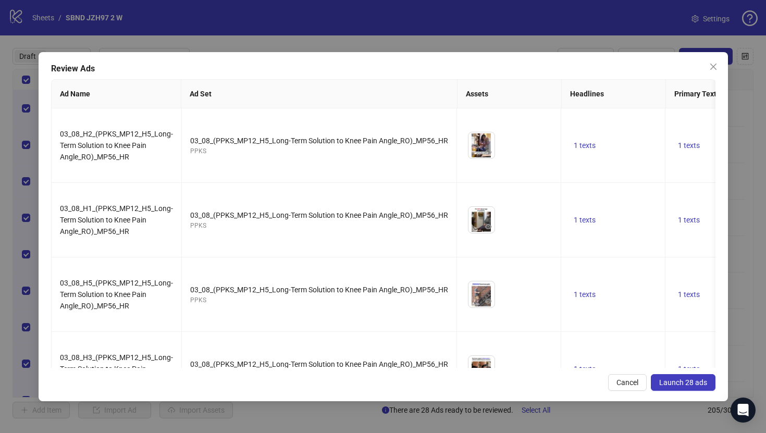
click at [670, 384] on span "Launch 28 ads" at bounding box center [683, 382] width 48 height 8
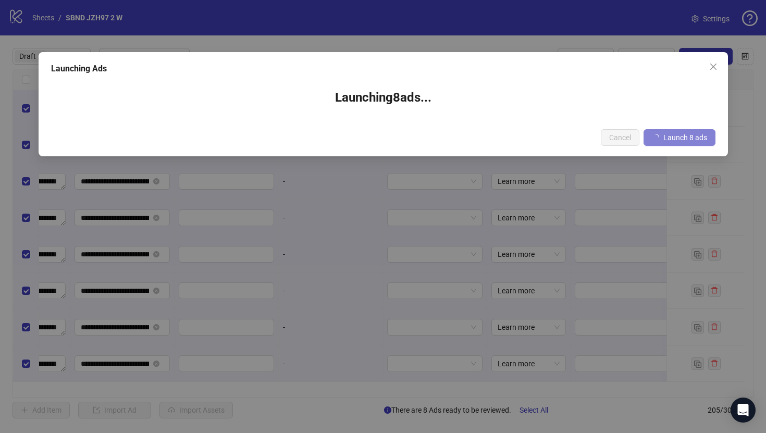
scroll to position [0, 964]
